Goal: Task Accomplishment & Management: Manage account settings

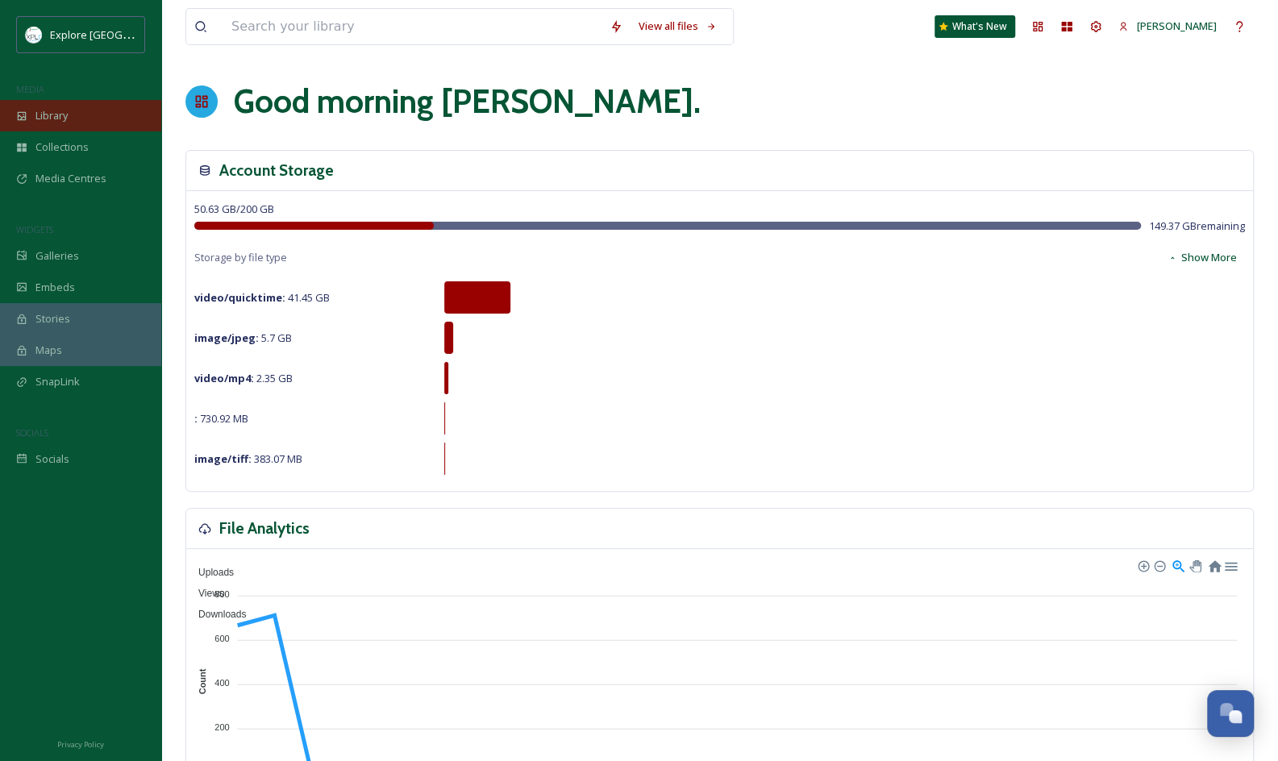
click at [87, 119] on div "Library" at bounding box center [80, 115] width 161 height 31
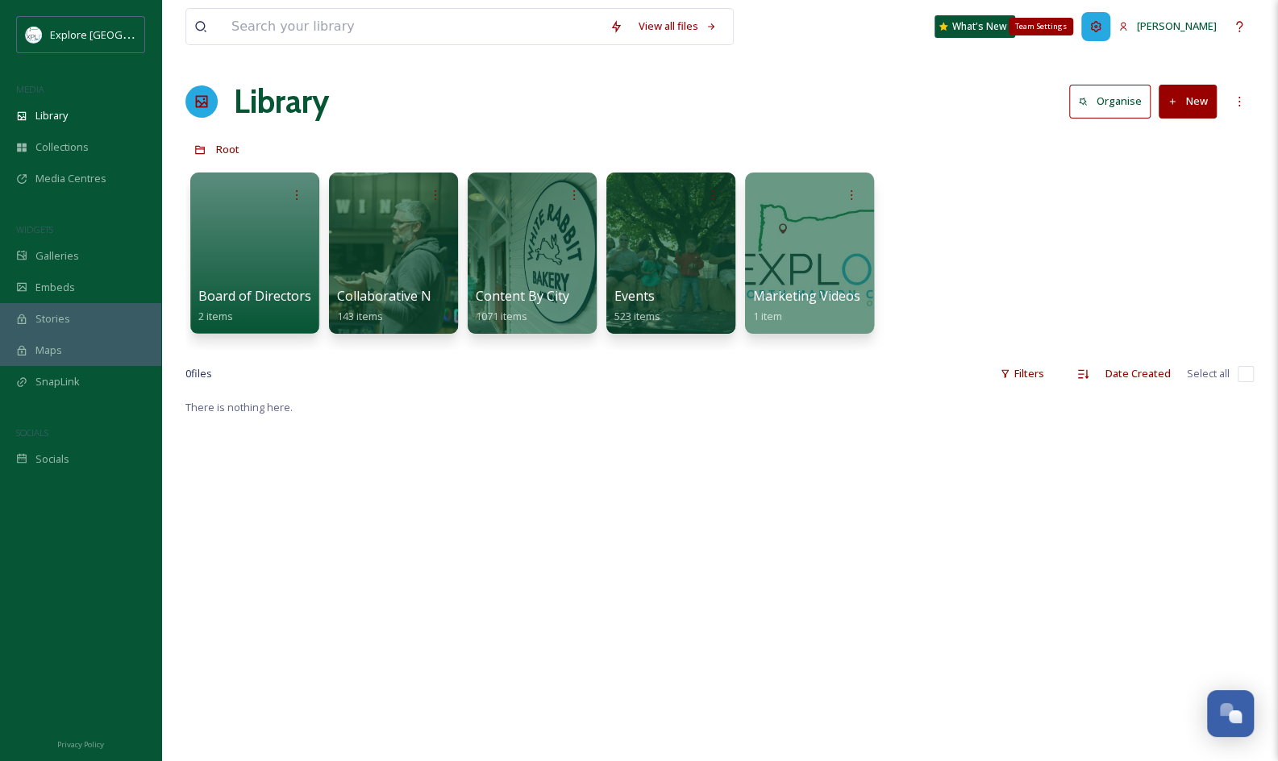
click at [1111, 32] on div "Team Settings" at bounding box center [1096, 26] width 29 height 29
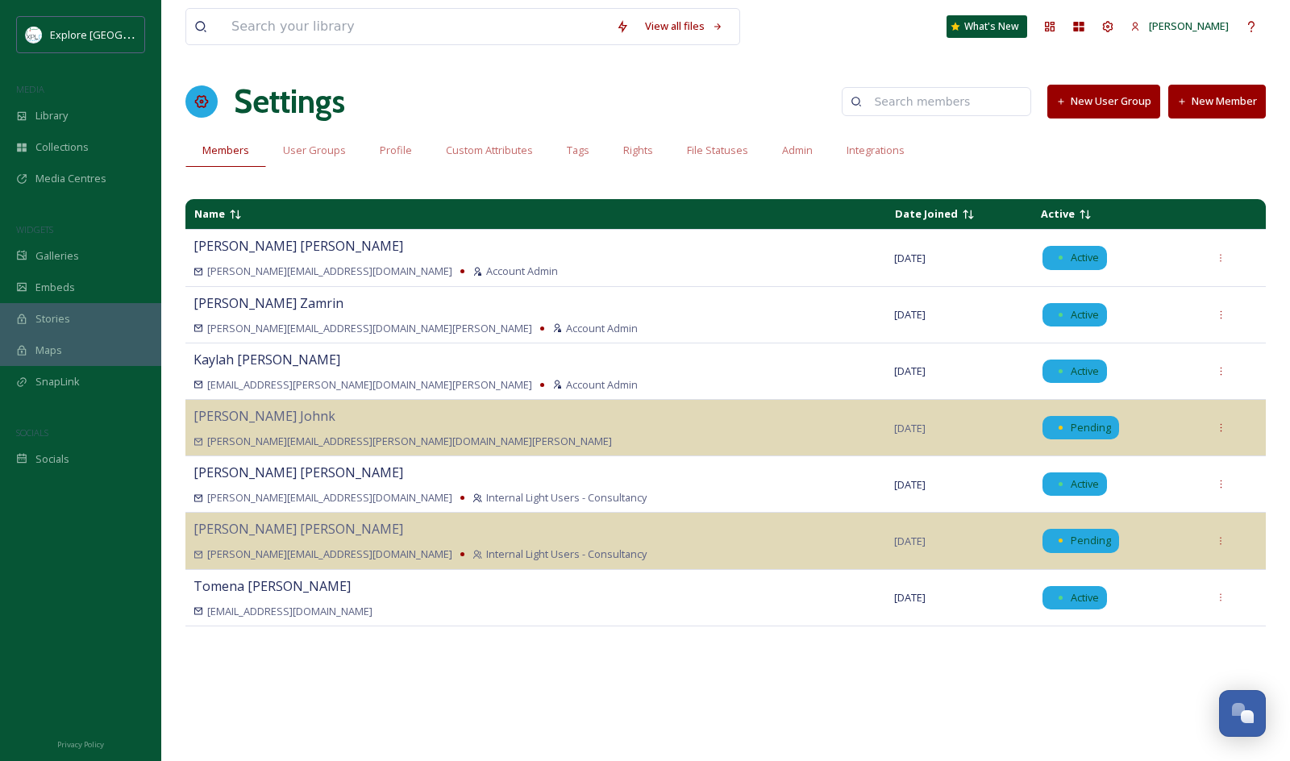
click at [1207, 111] on button "New Member" at bounding box center [1218, 101] width 98 height 33
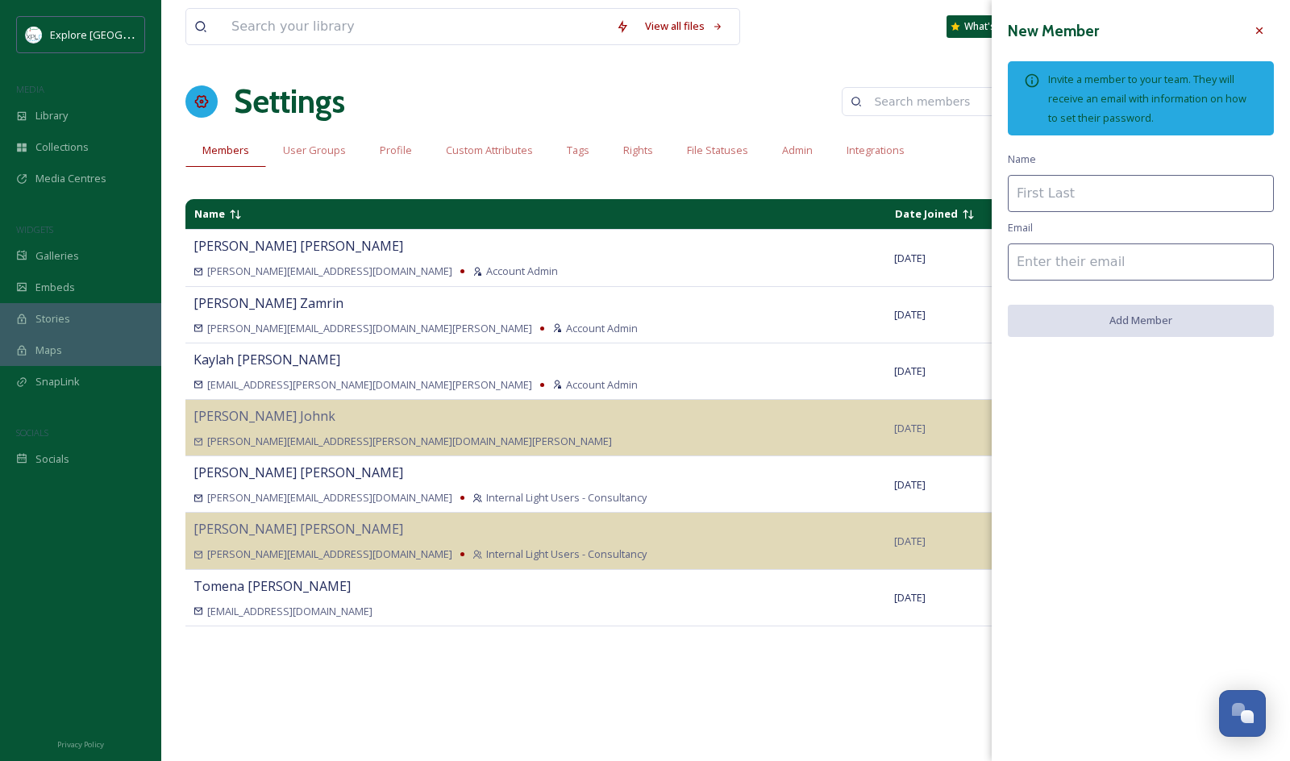
click at [1115, 190] on input at bounding box center [1141, 193] width 266 height 37
type input "[PERSON_NAME]"
click at [1065, 277] on input at bounding box center [1141, 262] width 266 height 37
type input "V"
paste input "[EMAIL_ADDRESS][PERSON_NAME][DOMAIN_NAME]"
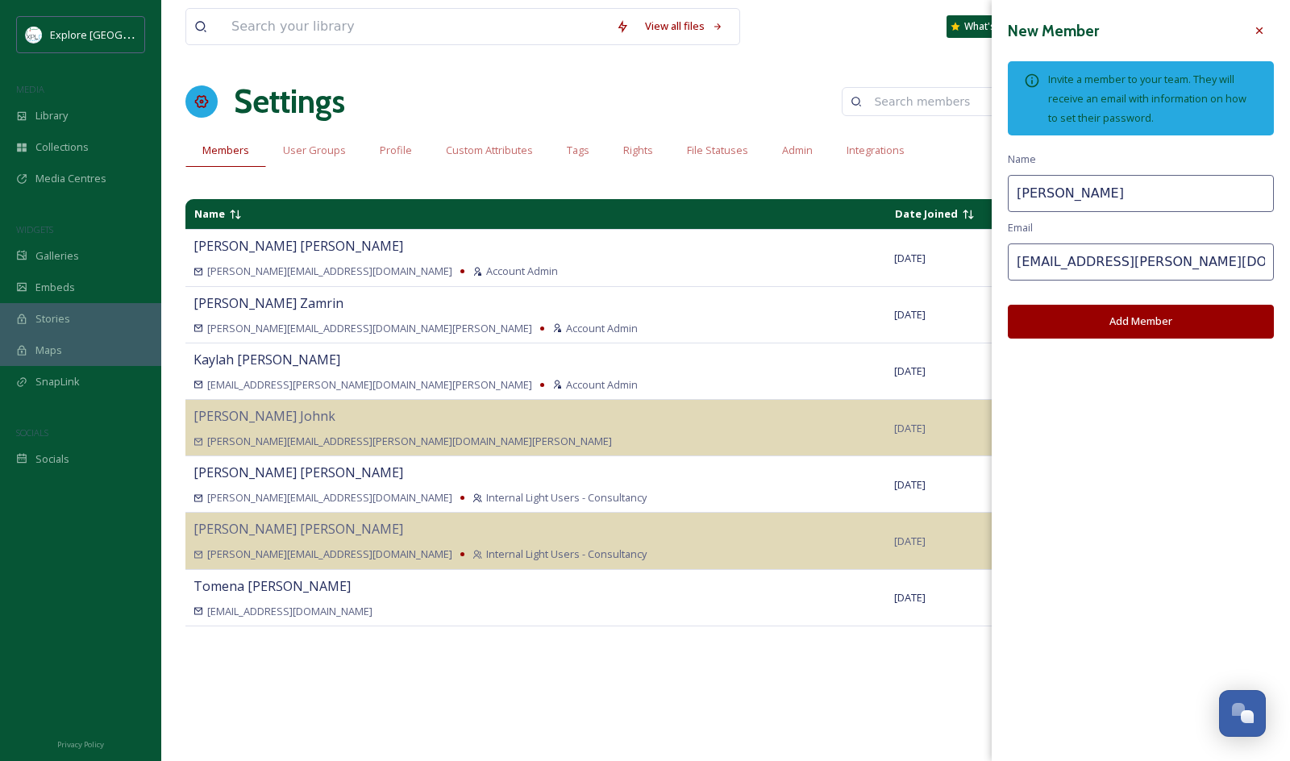
type input "[EMAIL_ADDRESS][PERSON_NAME][DOMAIN_NAME]"
click at [1119, 319] on button "Add Member" at bounding box center [1141, 321] width 266 height 33
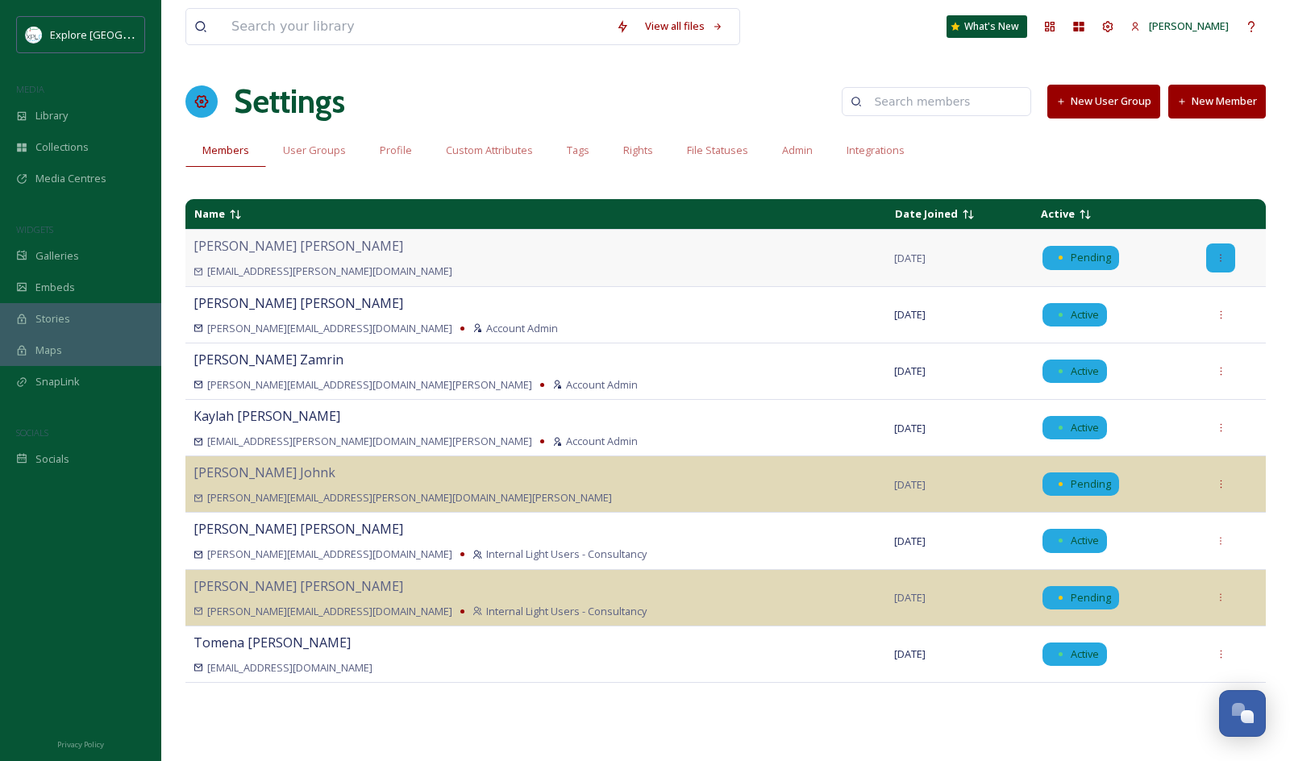
click at [1216, 256] on icon at bounding box center [1221, 258] width 10 height 10
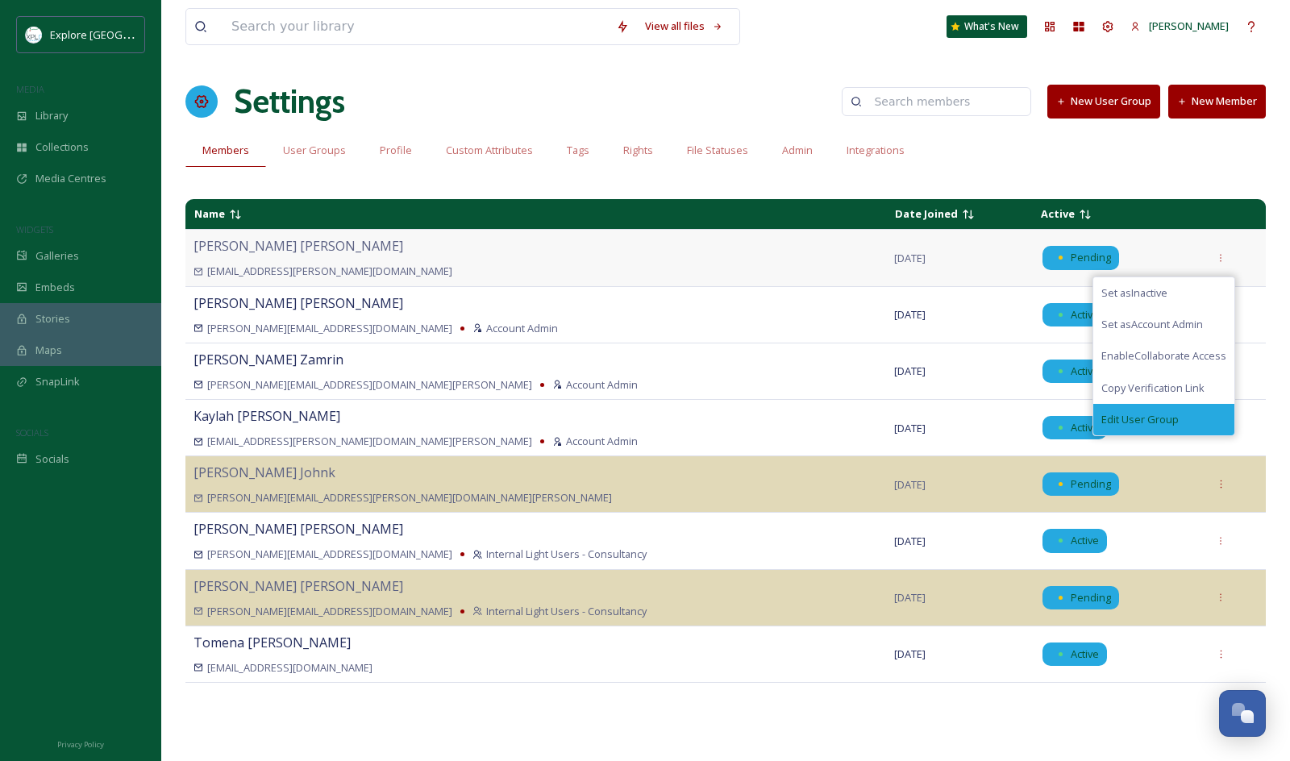
click at [1173, 432] on div "Edit User Group" at bounding box center [1164, 419] width 141 height 31
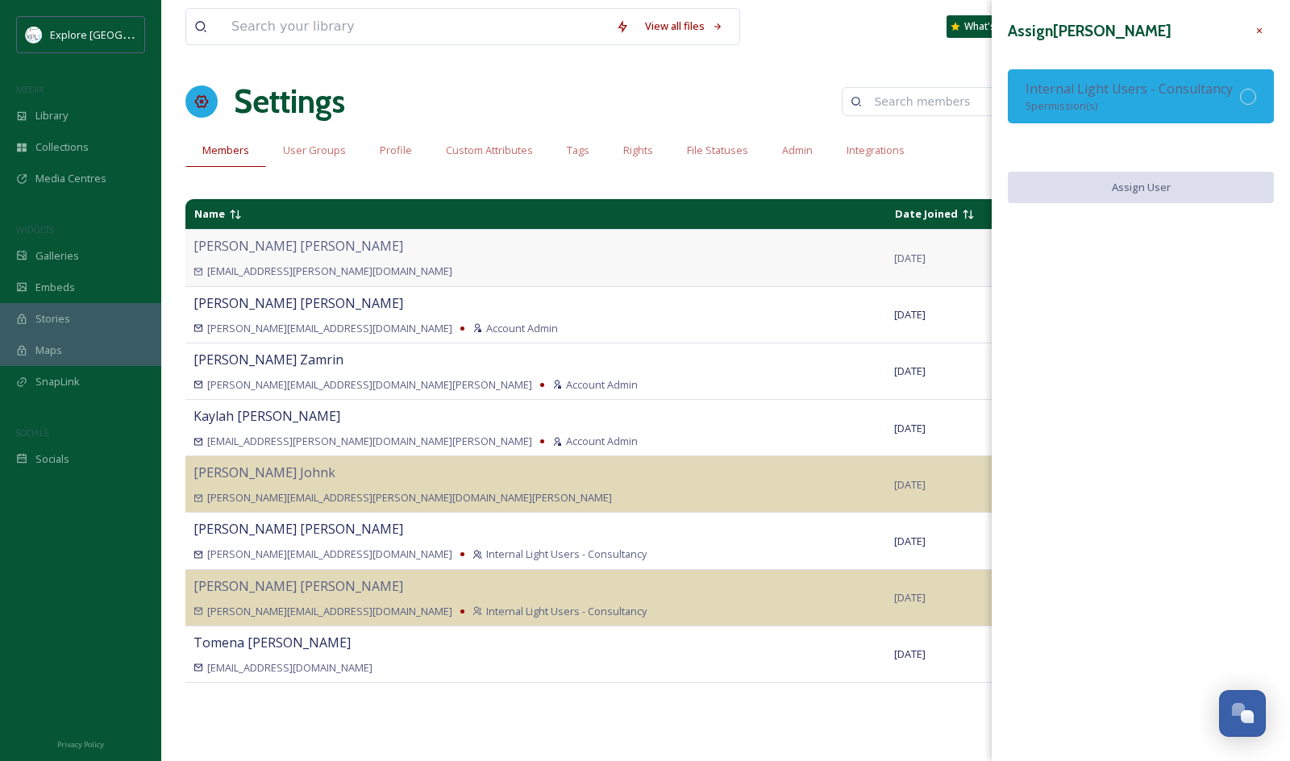
click at [1113, 103] on div "Internal Light Users - Consultancy 5 permission(s)" at bounding box center [1129, 96] width 207 height 35
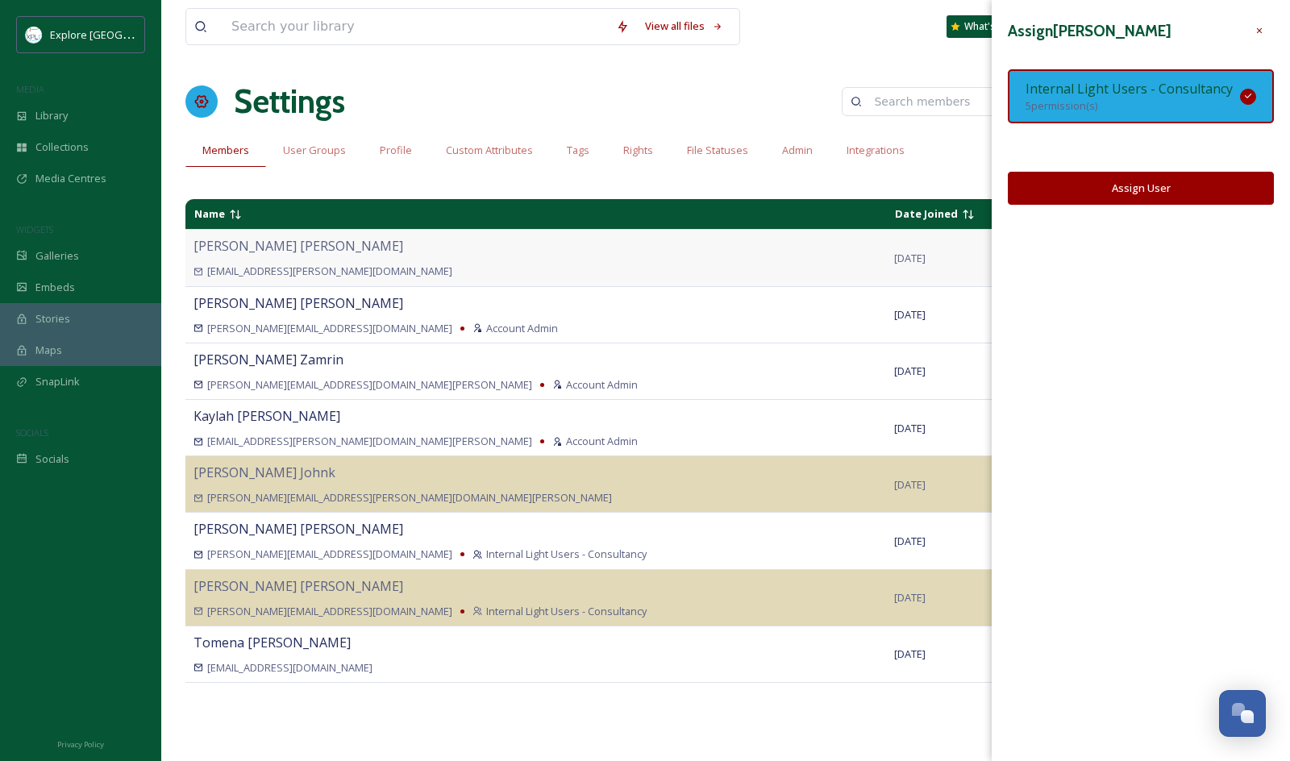
click at [1124, 193] on button "Assign User" at bounding box center [1141, 188] width 266 height 33
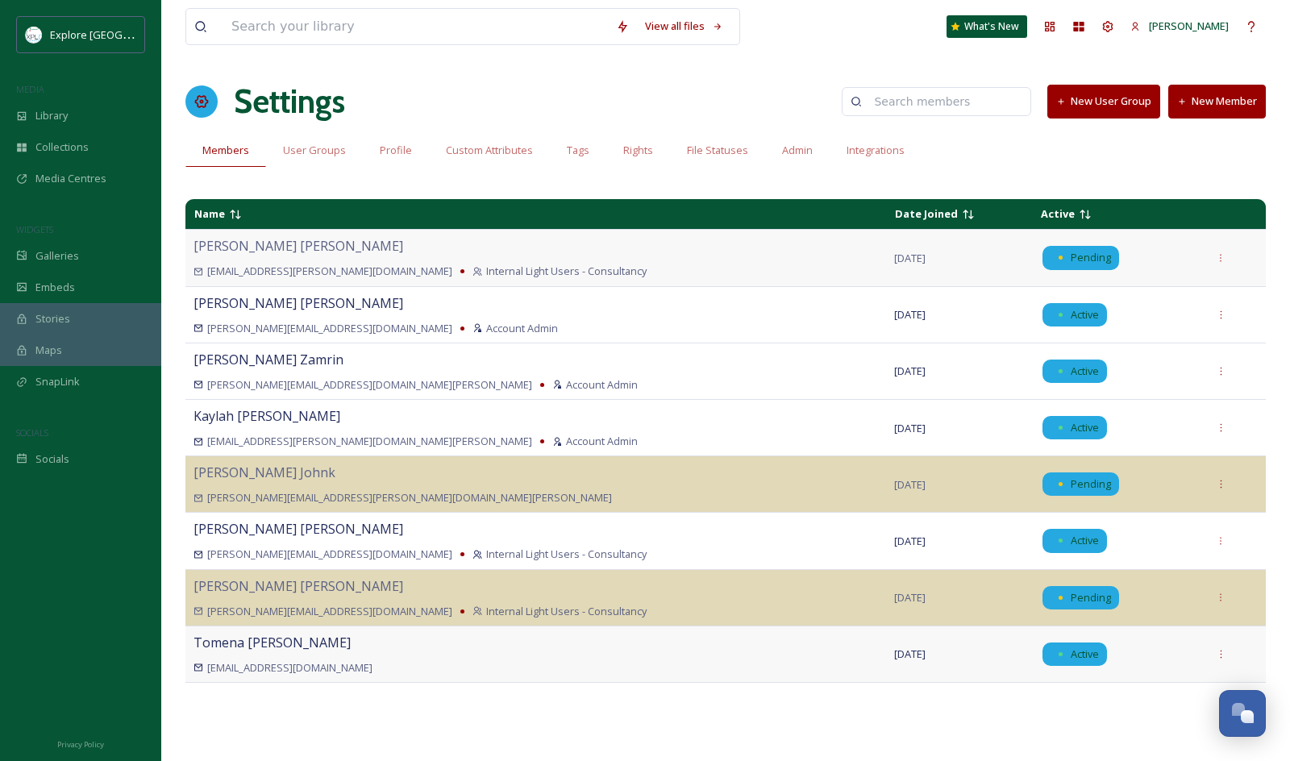
click at [573, 663] on div "[EMAIL_ADDRESS][DOMAIN_NAME]" at bounding box center [536, 668] width 685 height 15
